Goal: Find specific page/section

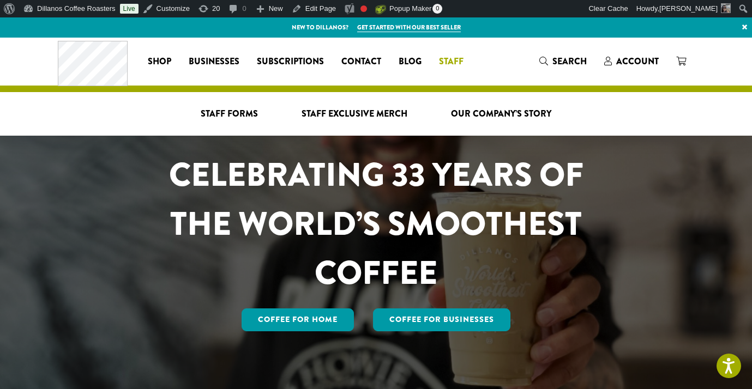
click at [458, 59] on span "Staff" at bounding box center [451, 62] width 25 height 14
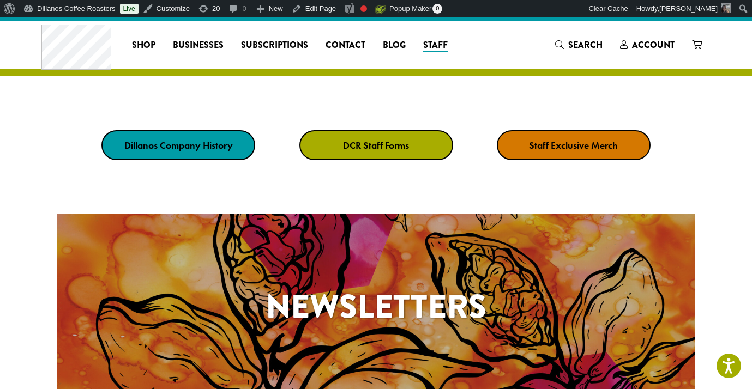
scroll to position [21, 0]
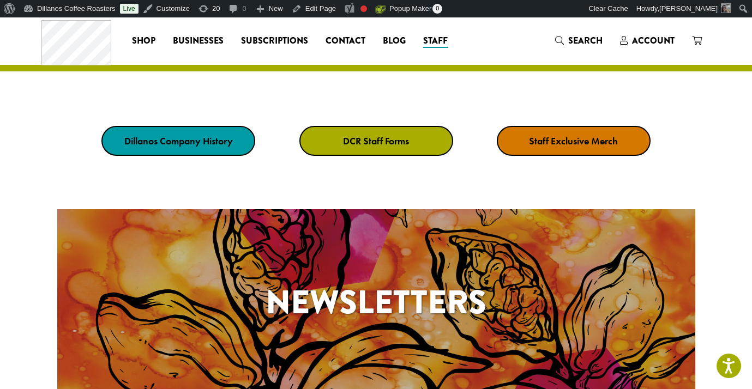
click at [382, 140] on strong "DCR Staff Forms" at bounding box center [376, 141] width 66 height 13
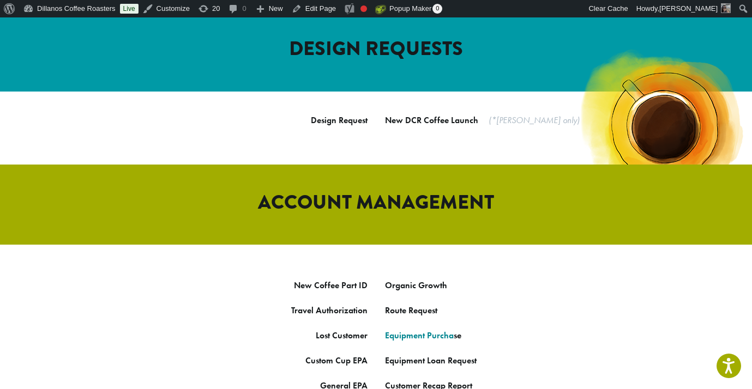
scroll to position [515, 0]
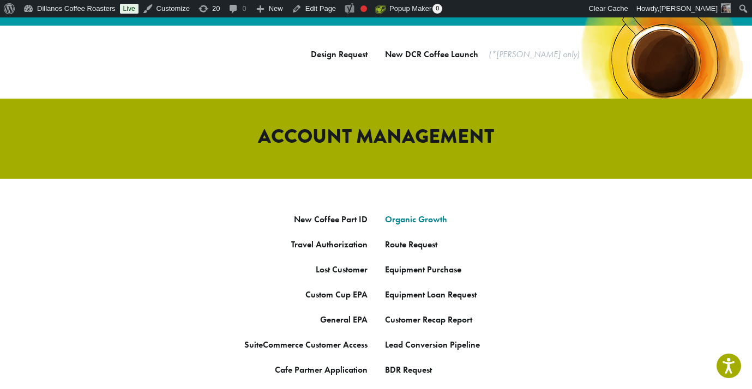
click at [424, 214] on link "Organic Growth" at bounding box center [416, 219] width 62 height 11
